Goal: Task Accomplishment & Management: Complete application form

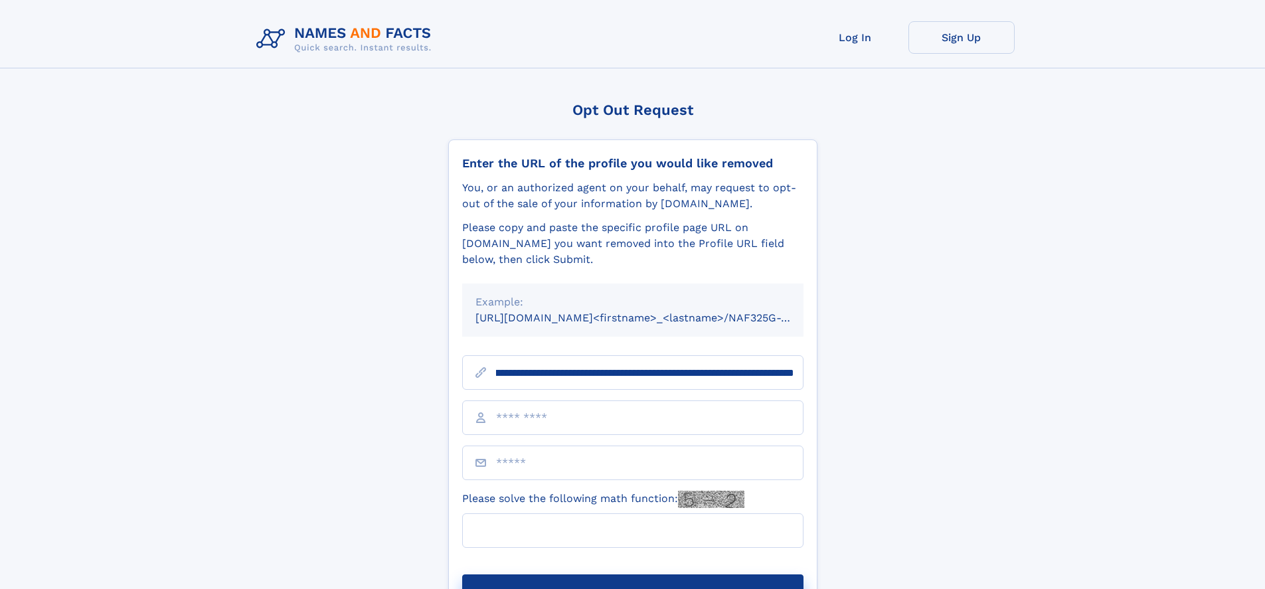
scroll to position [0, 165]
type input "**********"
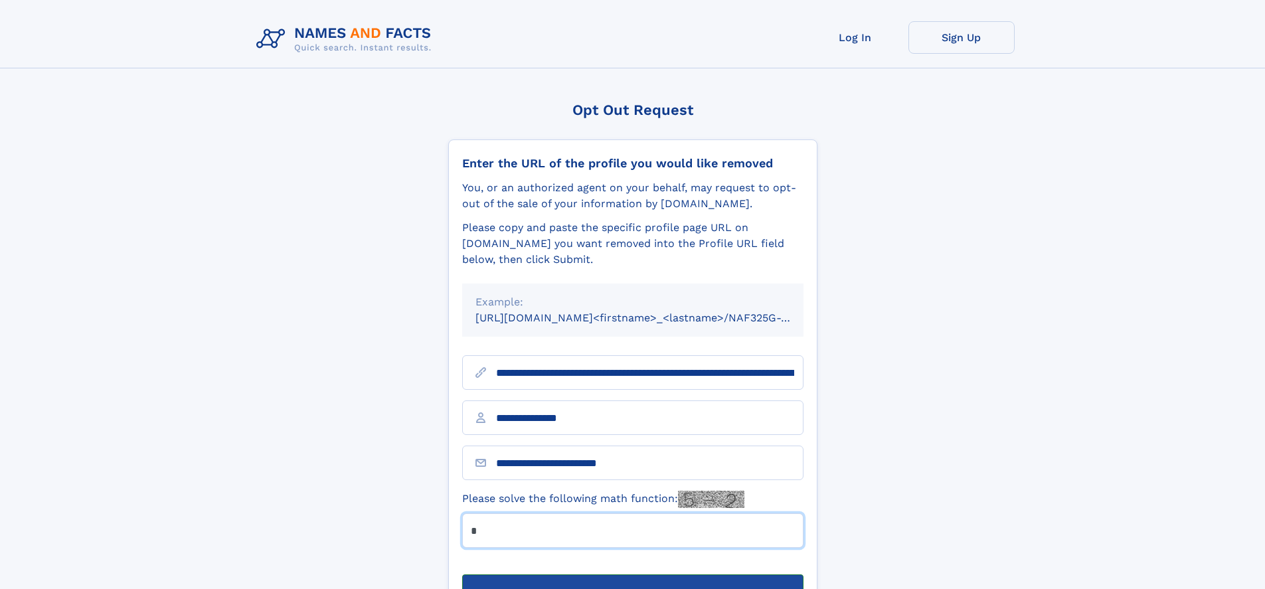
type input "*"
click at [632, 574] on button "Submit Opt Out Request" at bounding box center [632, 595] width 341 height 42
